Goal: Information Seeking & Learning: Learn about a topic

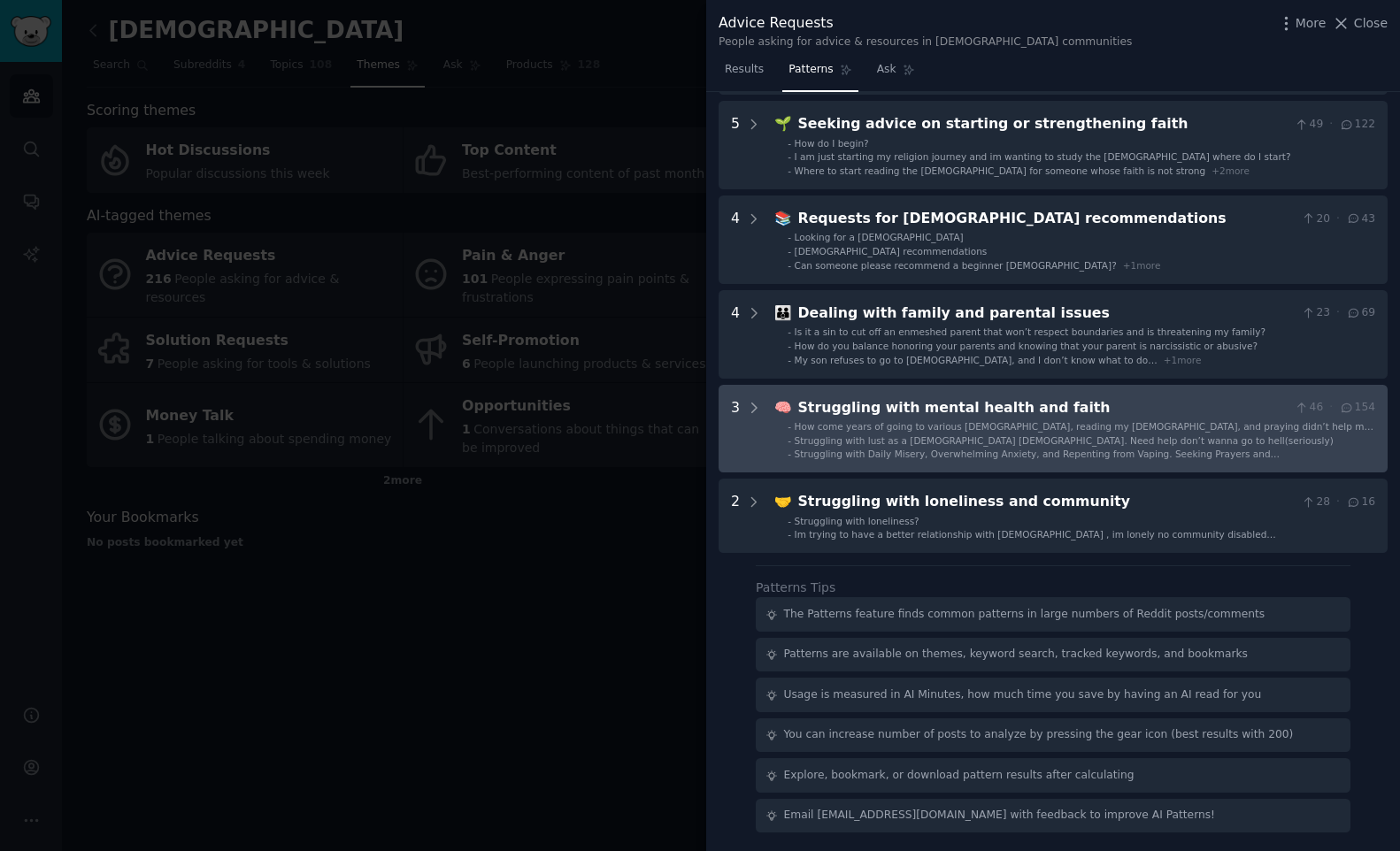
scroll to position [543, 0]
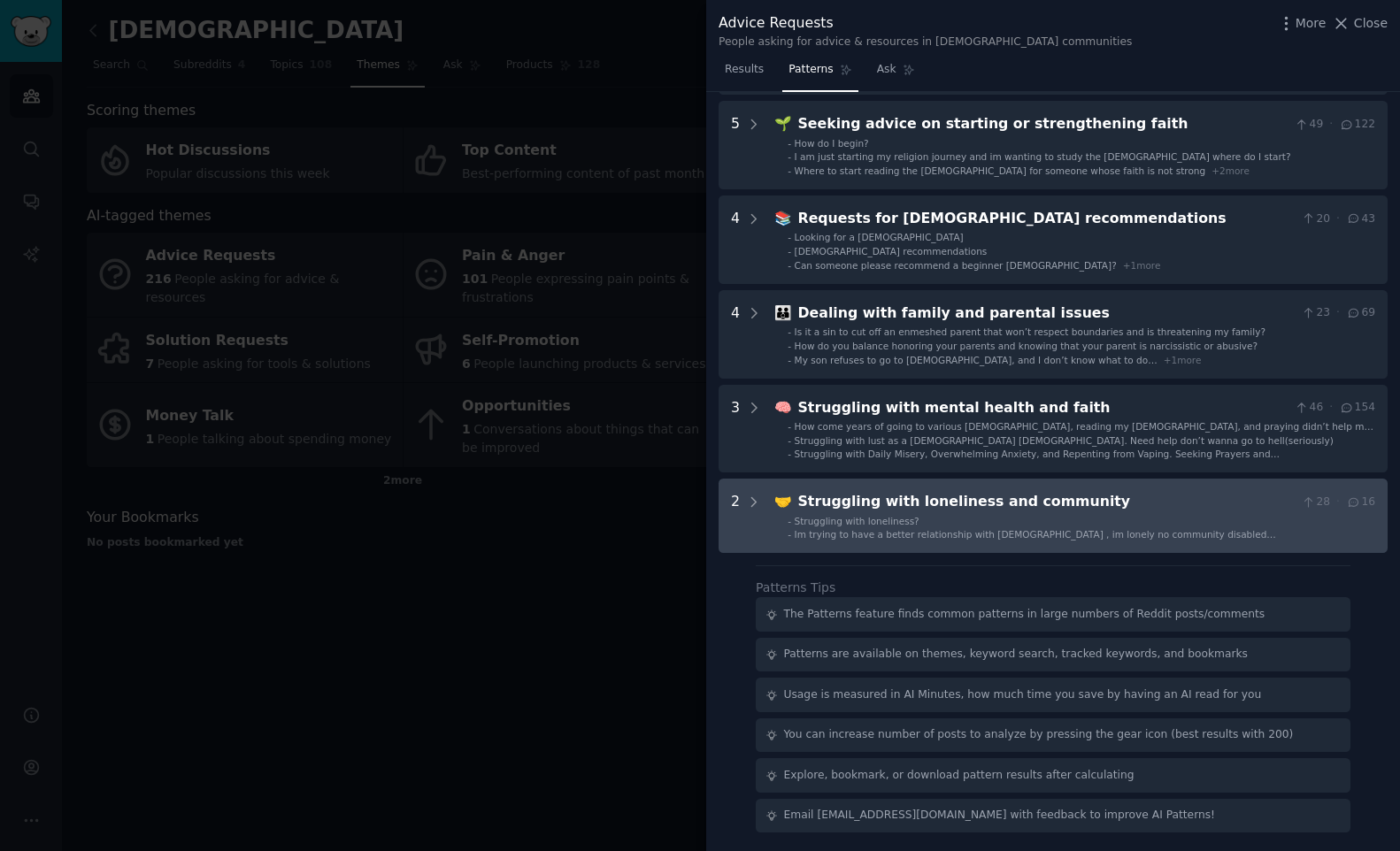
click at [858, 498] on div "Struggling with loneliness and community" at bounding box center [1046, 502] width 496 height 22
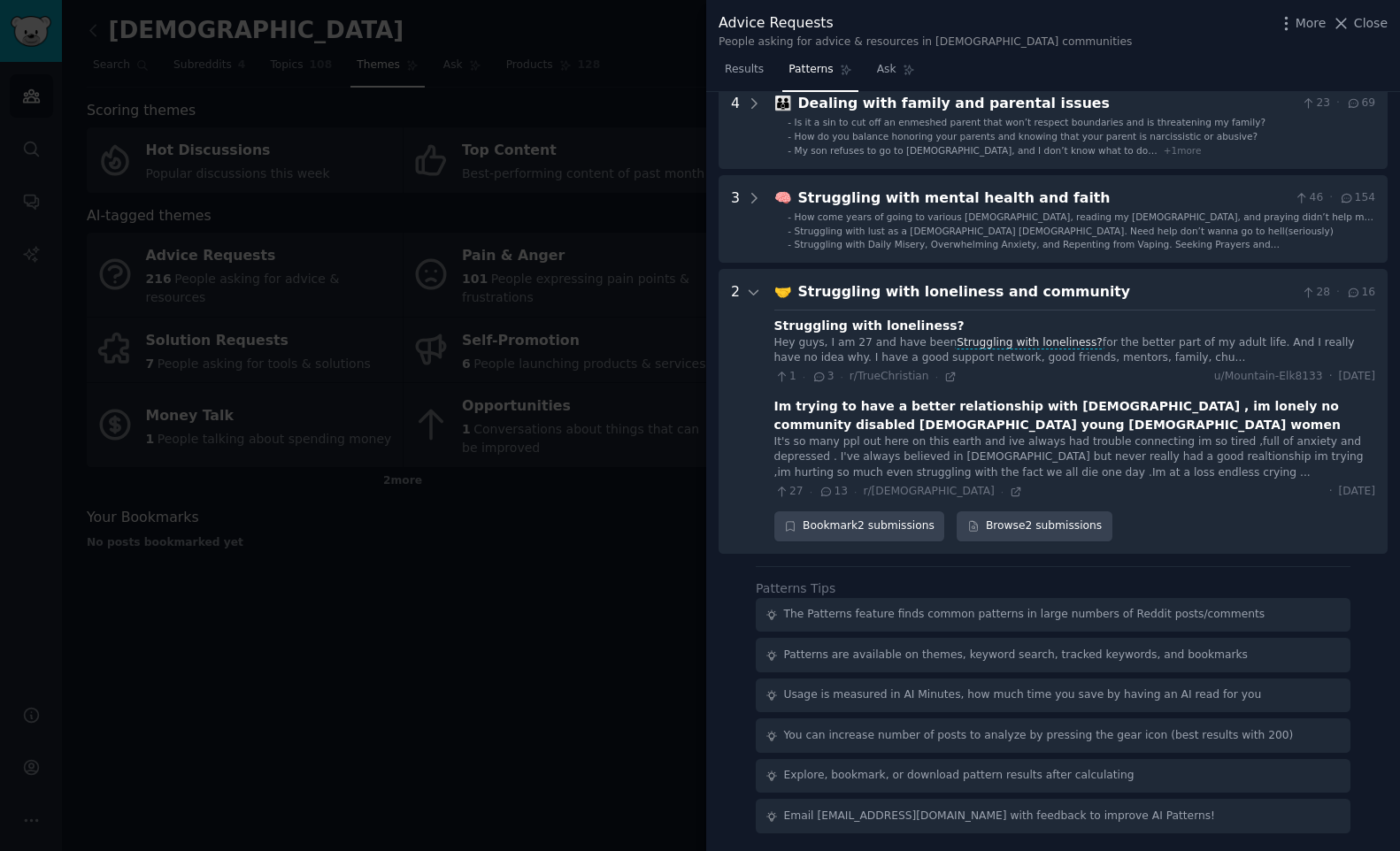
scroll to position [753, 0]
click at [1014, 526] on link "Browse 2 submissions" at bounding box center [1033, 526] width 154 height 30
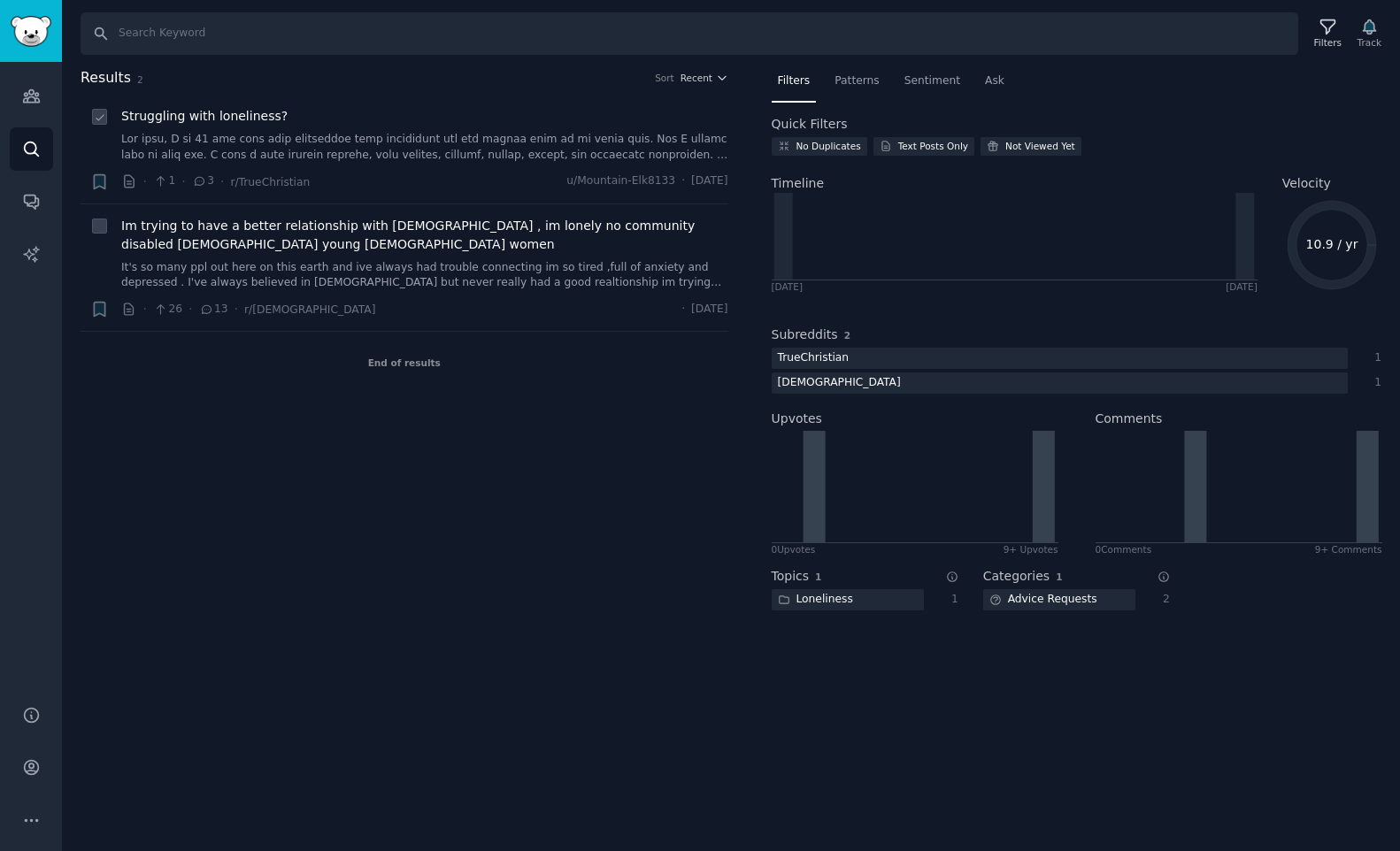
click at [256, 112] on span "Struggling with loneliness?" at bounding box center [204, 116] width 166 height 19
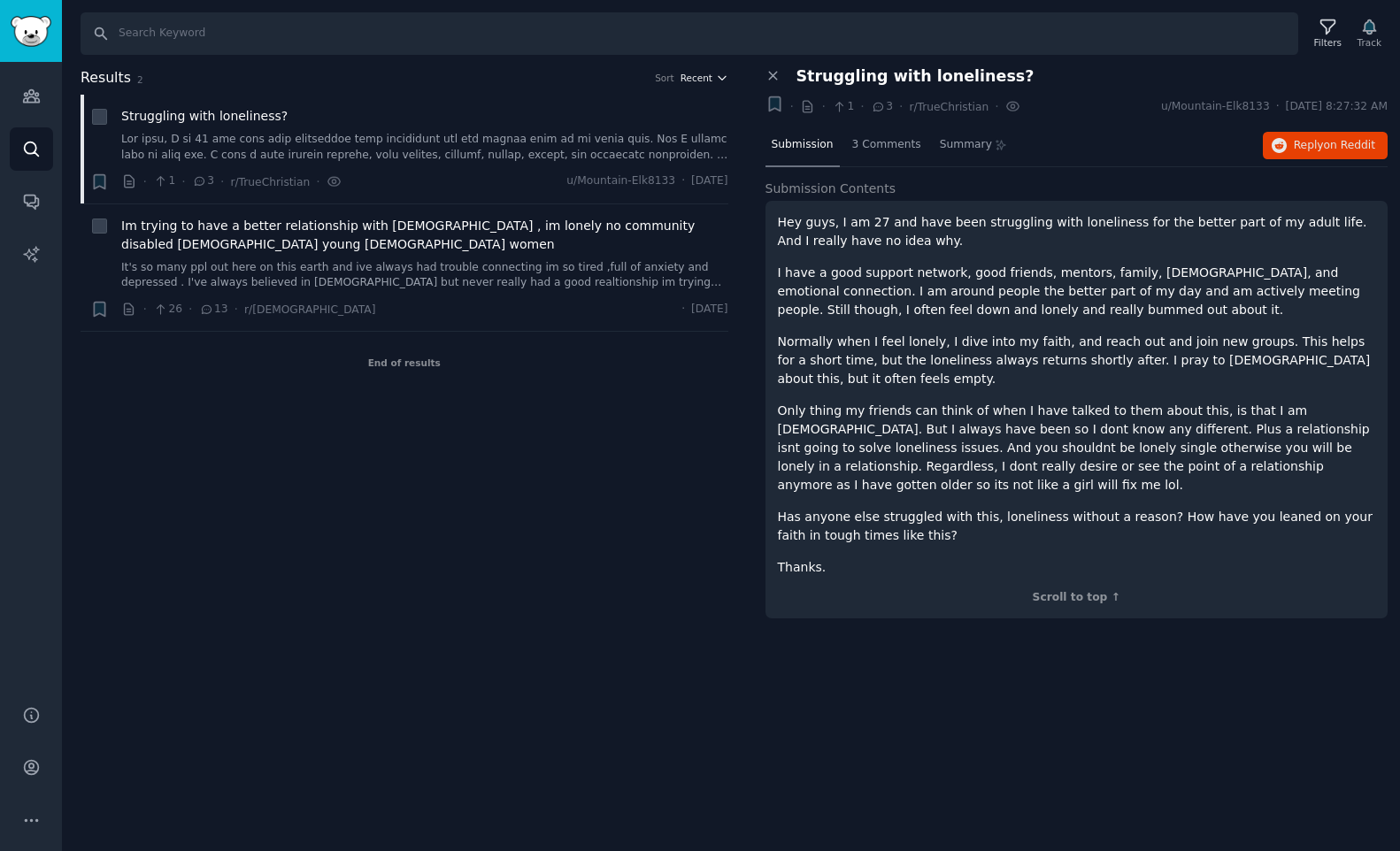
click at [726, 77] on icon "button" at bounding box center [721, 78] width 12 height 12
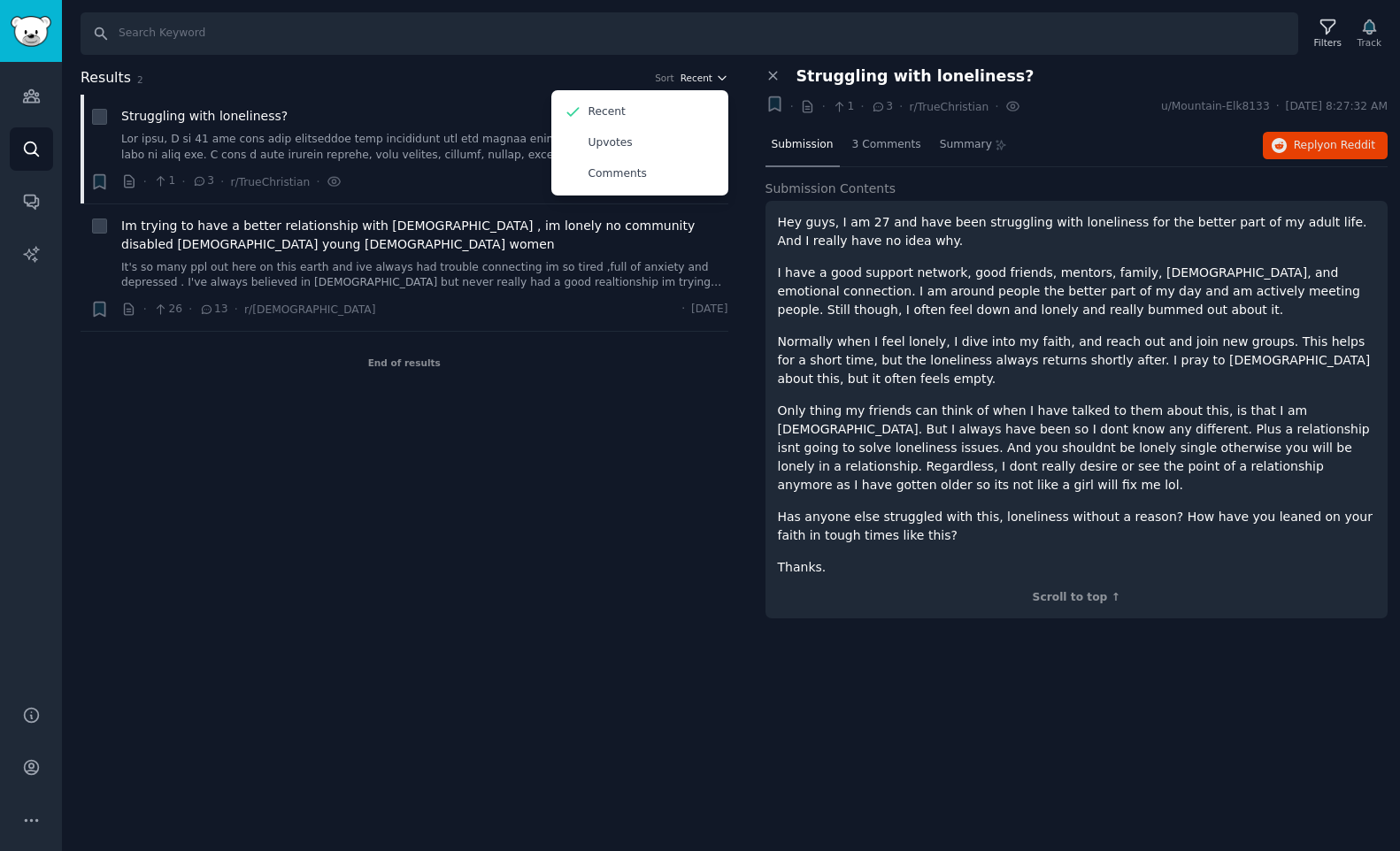
click at [719, 76] on icon "button" at bounding box center [721, 78] width 12 height 12
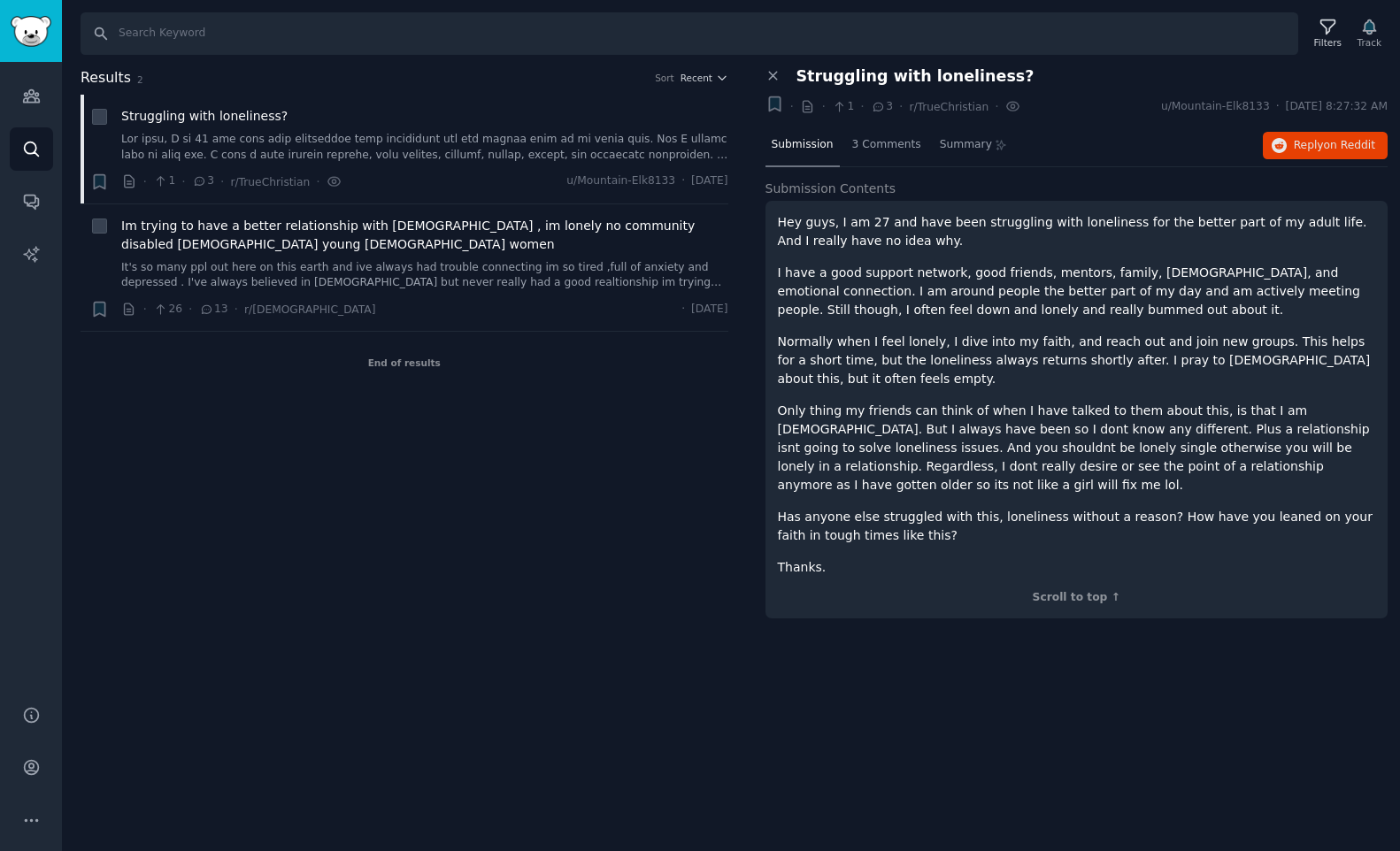
click at [754, 94] on div "Close panel Struggling with loneliness? + · · 1 · 3 · r/TrueChristian · u/Mount…" at bounding box center [1077, 352] width 648 height 570
click at [774, 75] on icon at bounding box center [773, 76] width 16 height 16
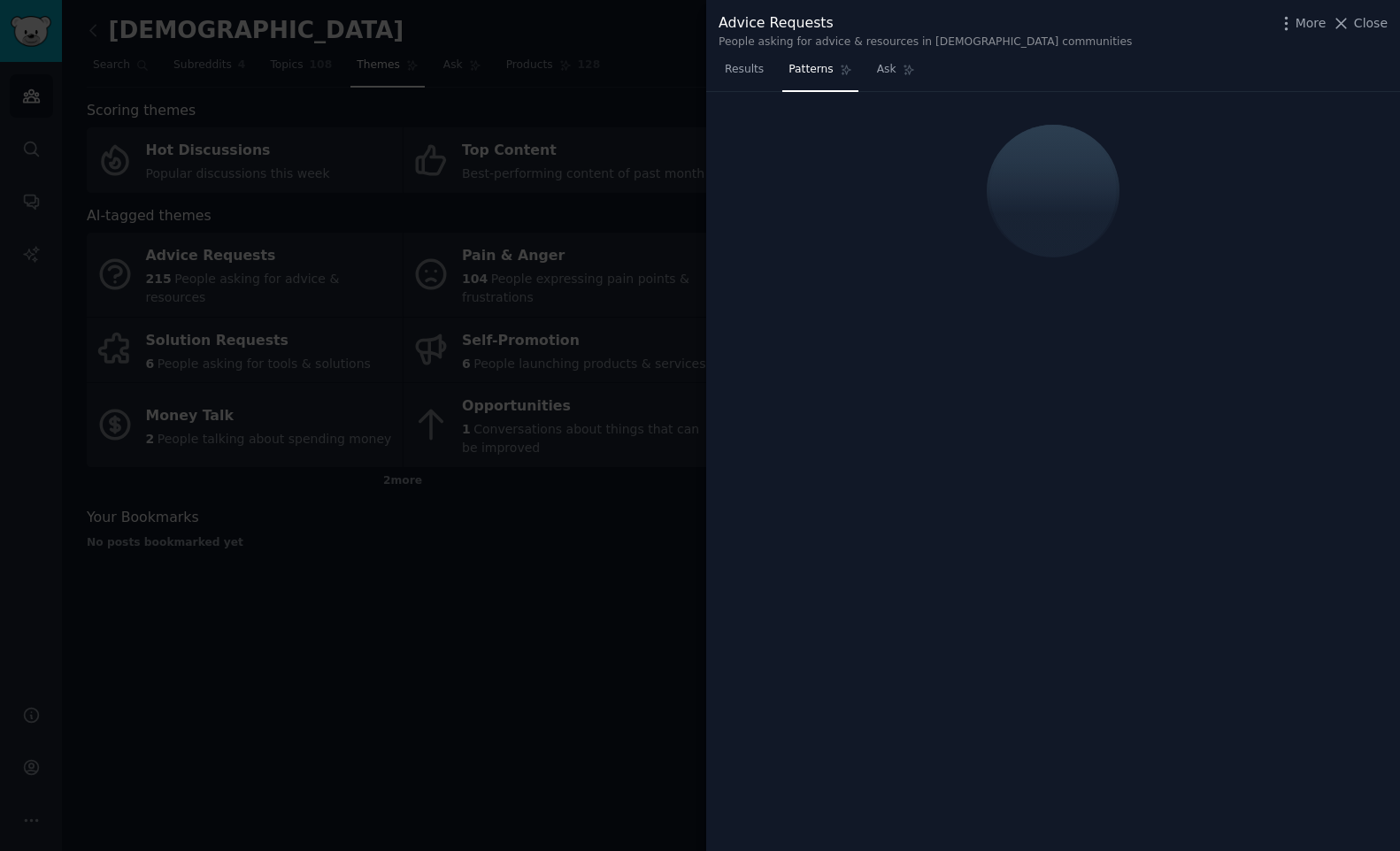
click at [609, 68] on div at bounding box center [700, 426] width 1400 height 851
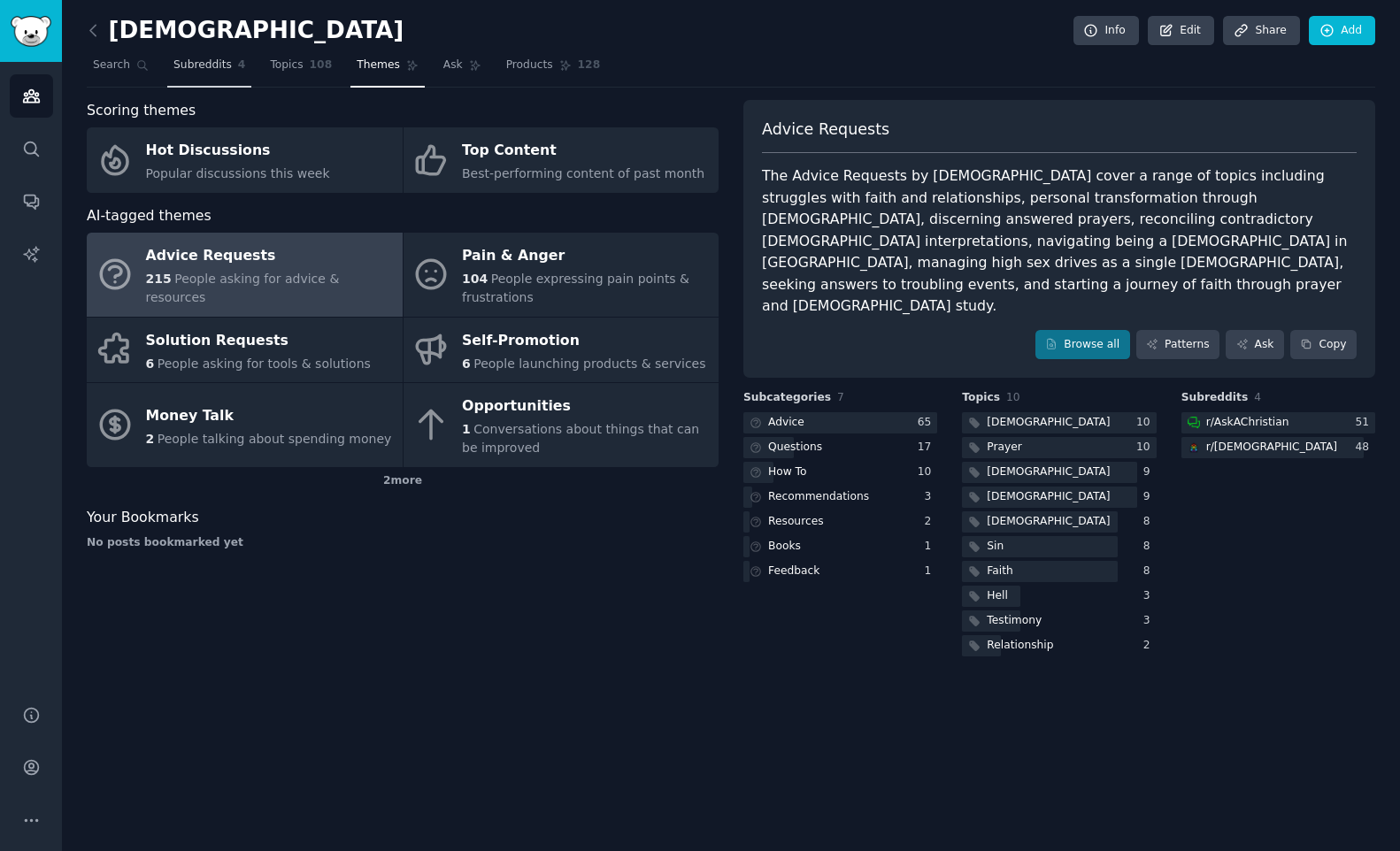
click at [223, 67] on span "Subreddits" at bounding box center [202, 66] width 59 height 16
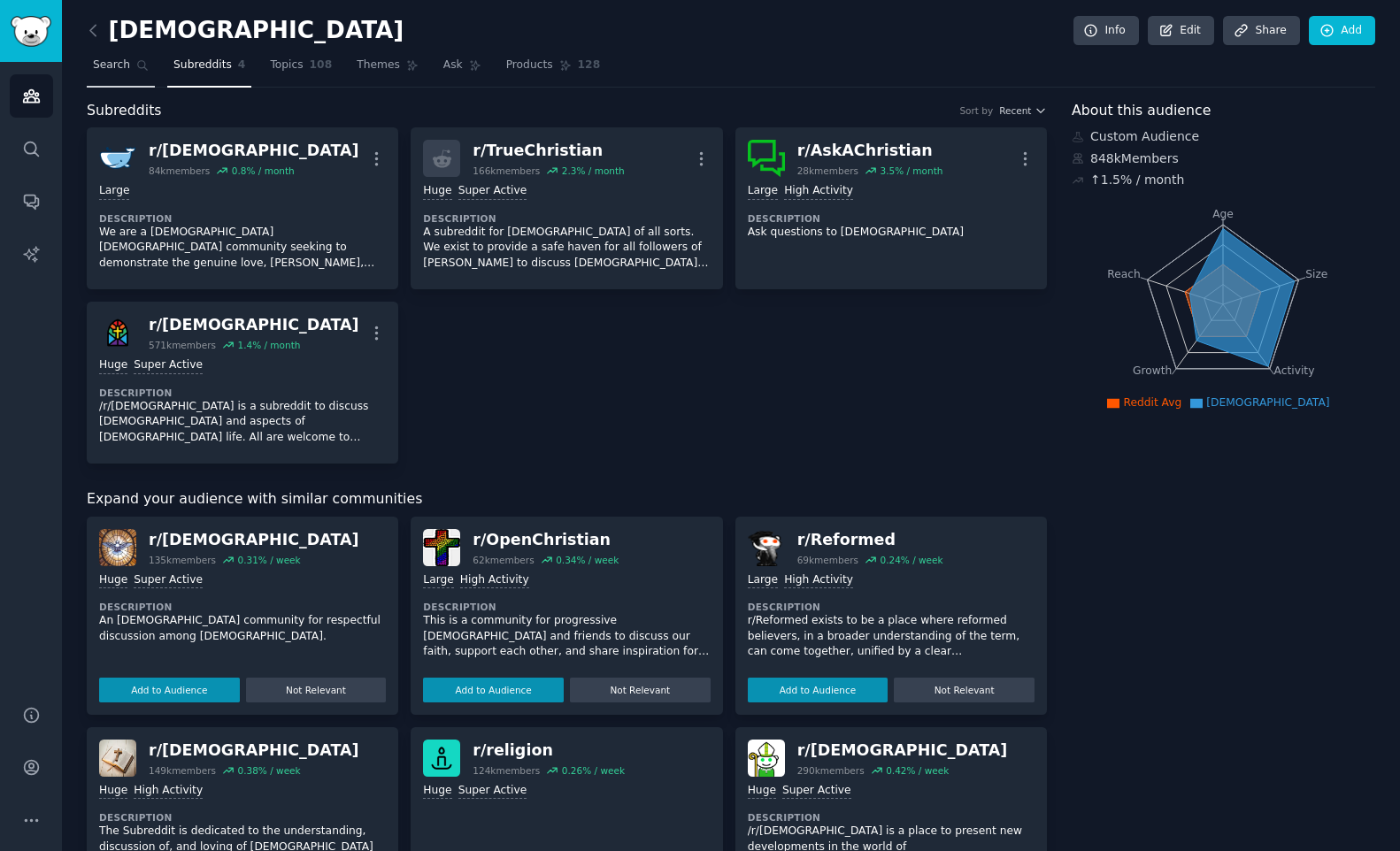
click at [117, 67] on span "Search" at bounding box center [111, 66] width 37 height 16
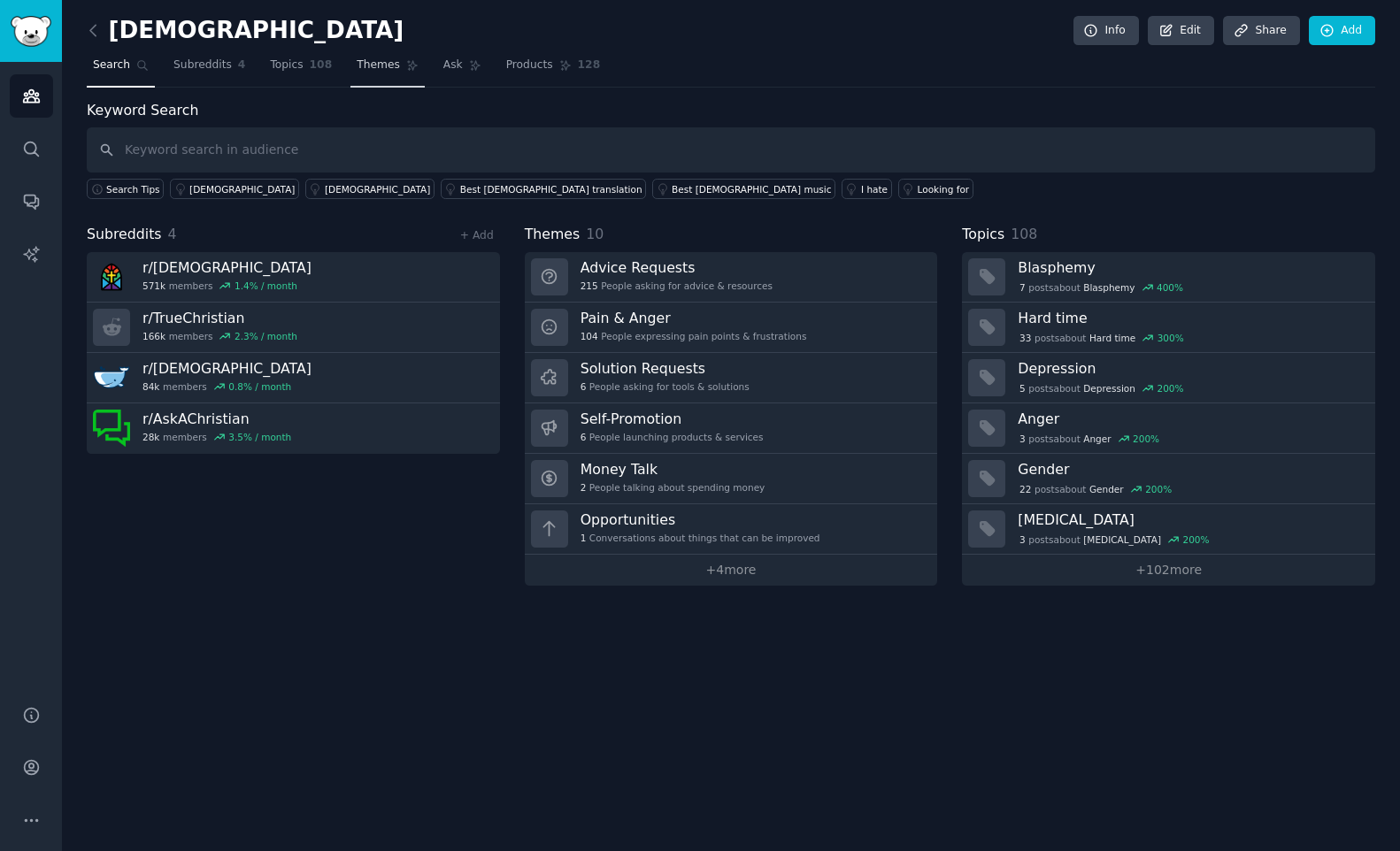
click at [359, 67] on span "Themes" at bounding box center [379, 66] width 44 height 16
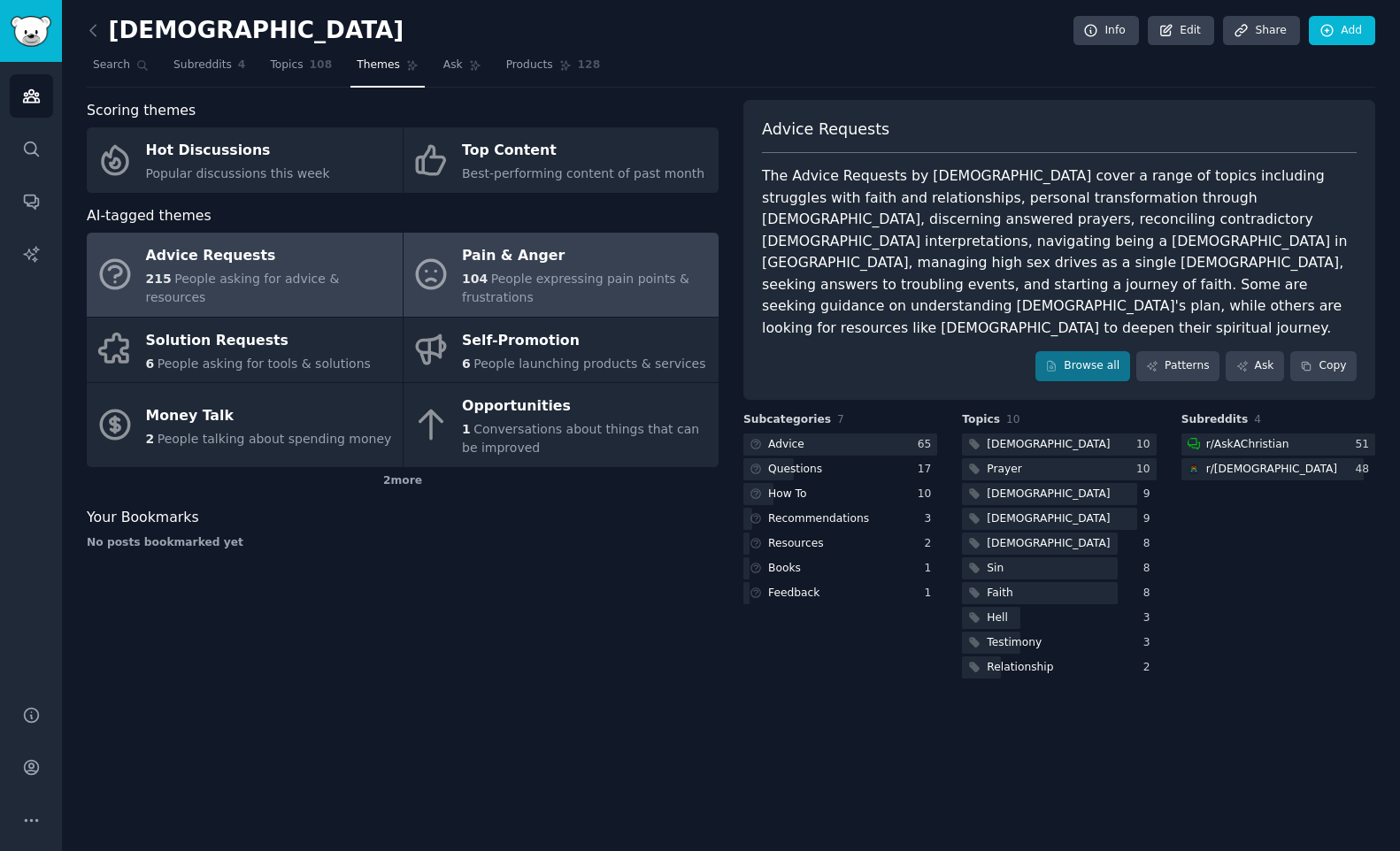
click at [555, 278] on span "People expressing pain points & frustrations" at bounding box center [575, 288] width 227 height 33
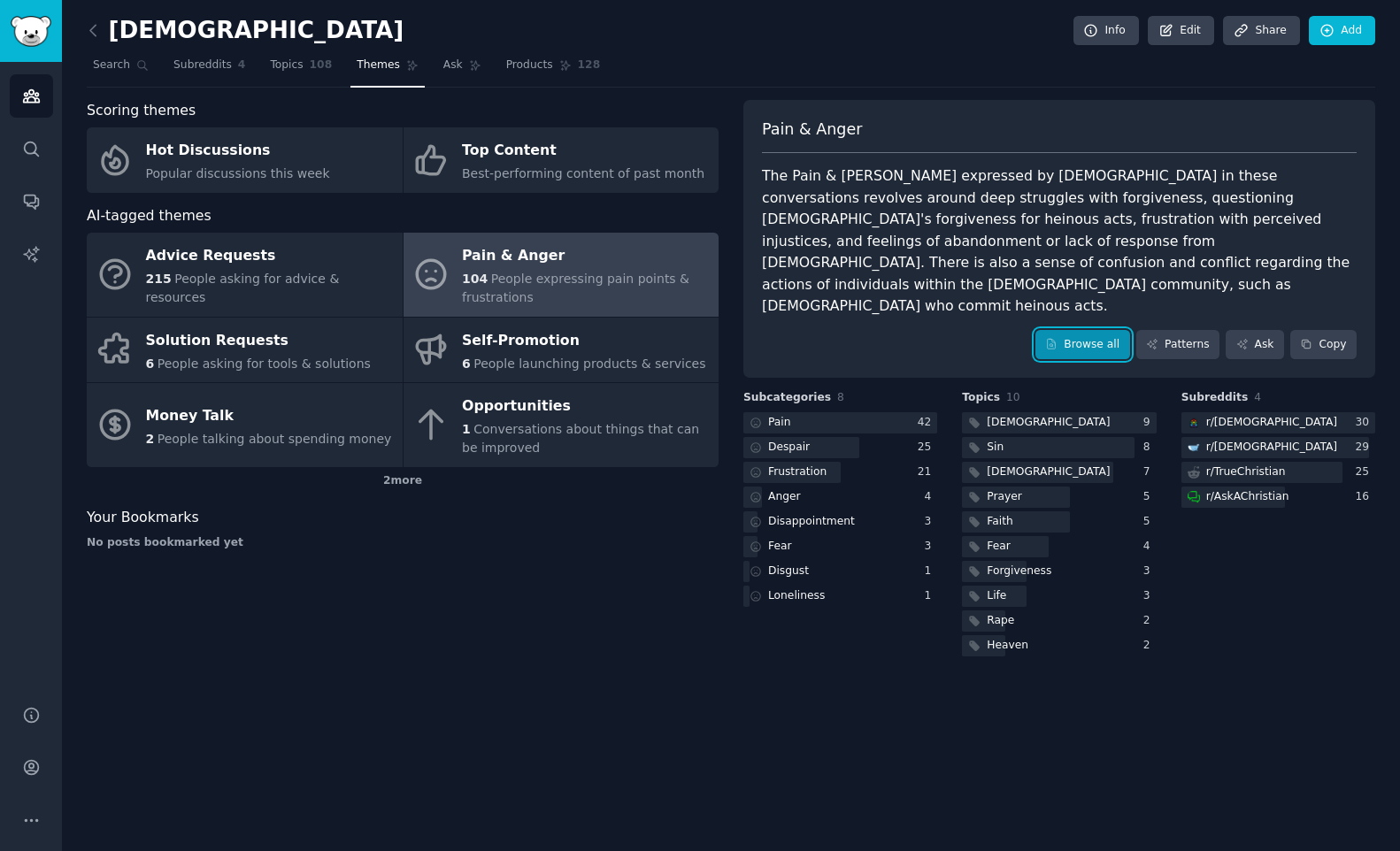
click at [1108, 330] on link "Browse all" at bounding box center [1082, 345] width 95 height 30
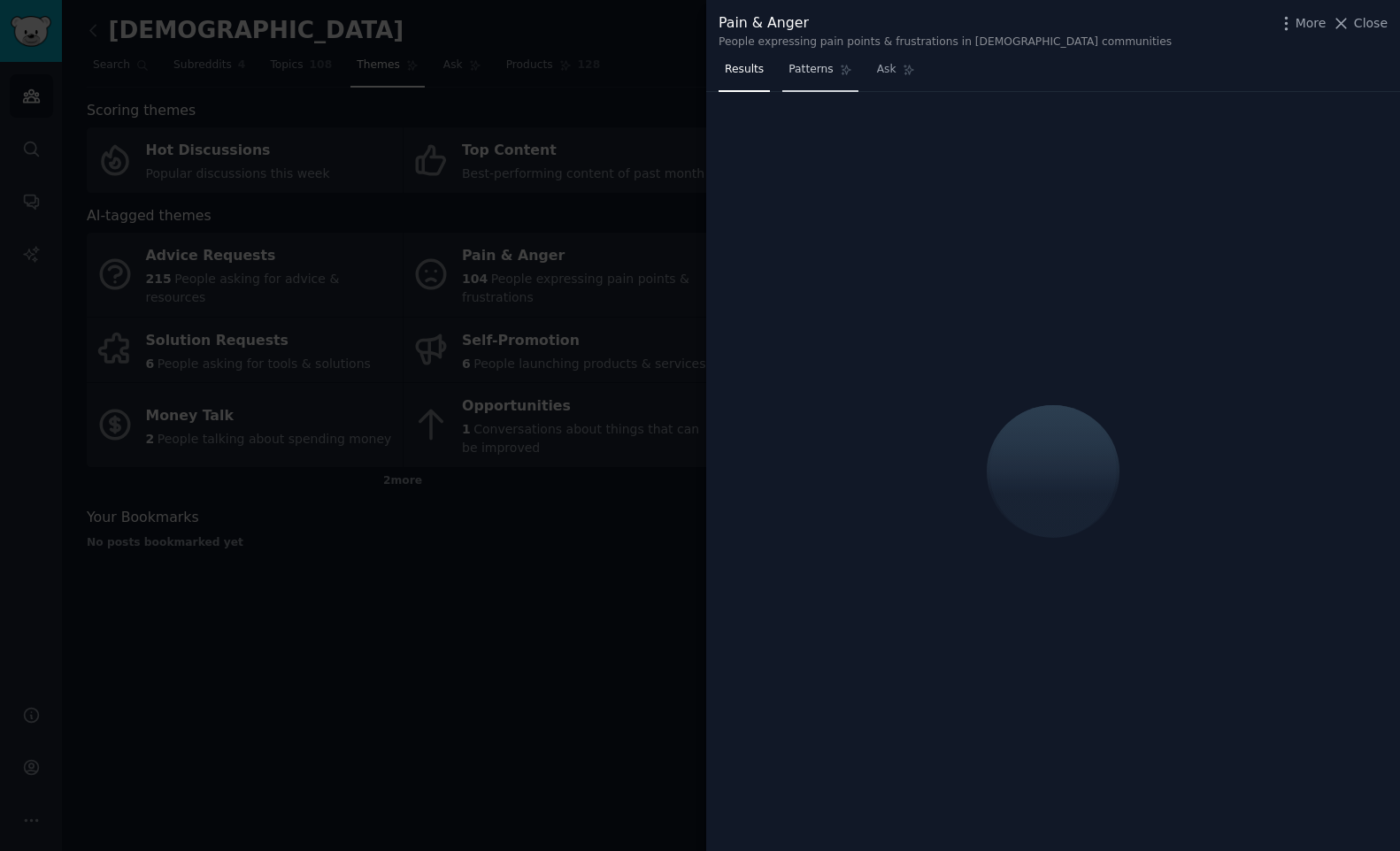
click at [825, 76] on span "Patterns" at bounding box center [810, 70] width 44 height 16
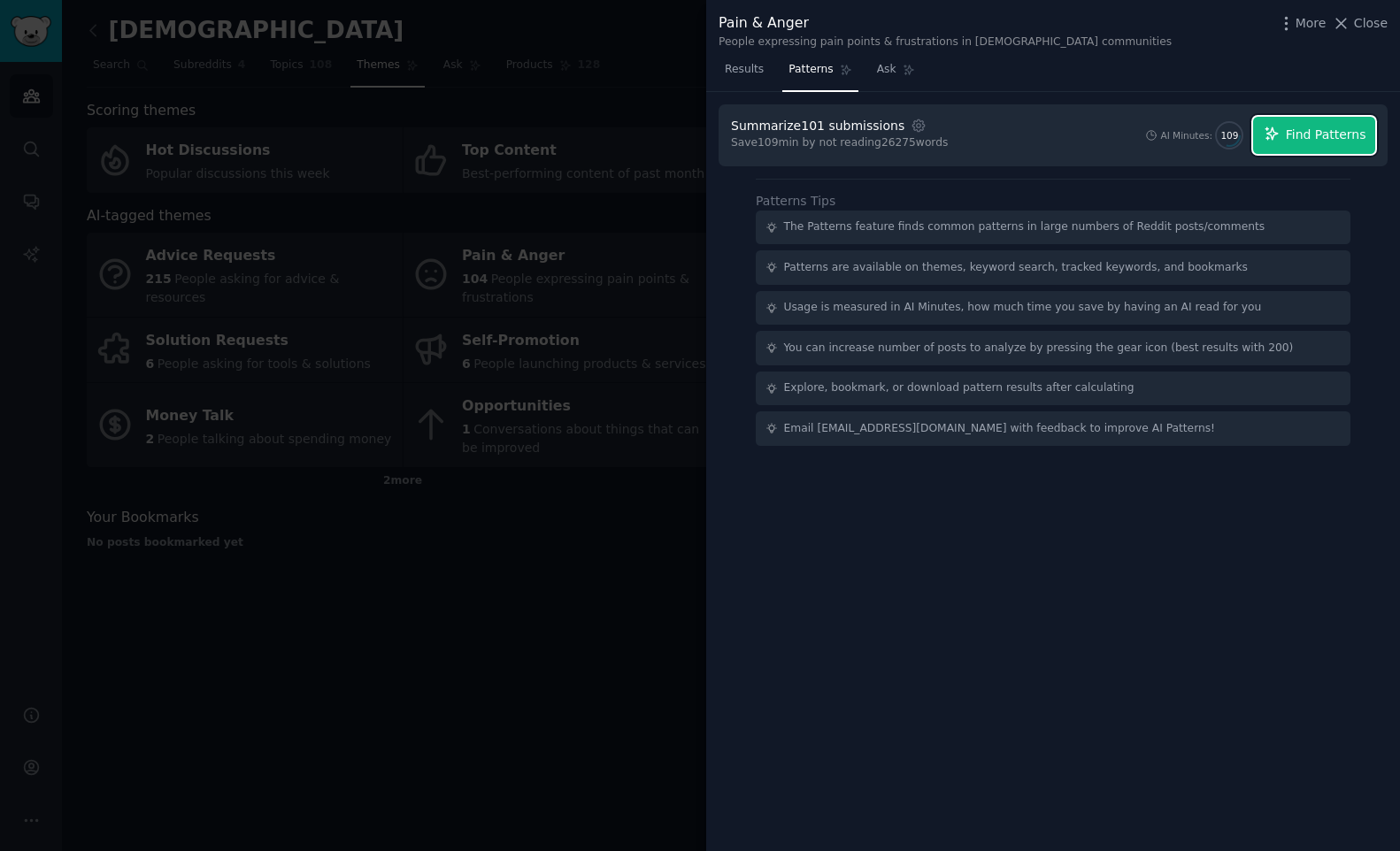
click at [1346, 133] on span "Find Patterns" at bounding box center [1325, 135] width 81 height 19
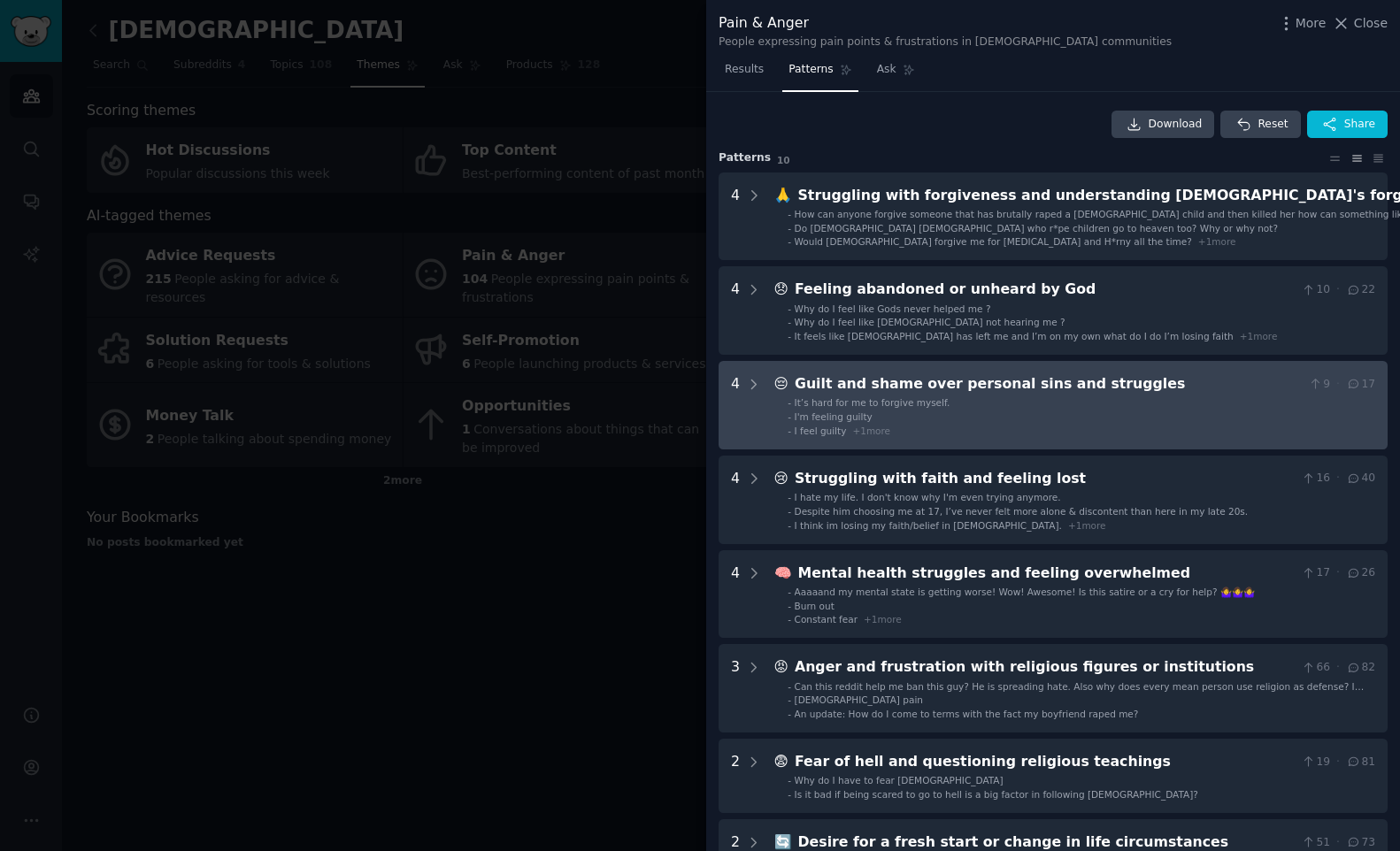
scroll to position [501, 0]
